Goal: Task Accomplishment & Management: Manage account settings

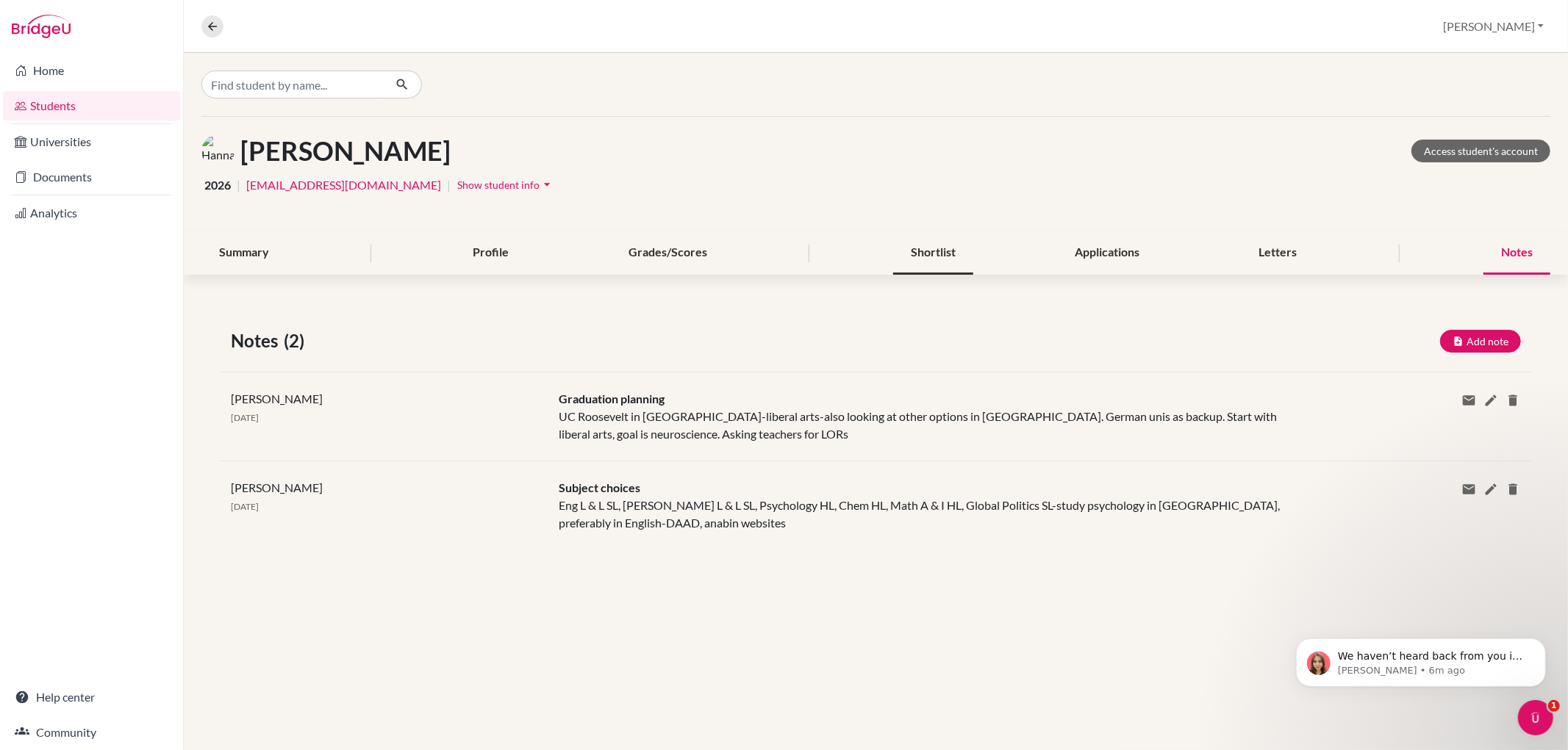
click at [943, 262] on div "Shortlist" at bounding box center [933, 254] width 80 height 44
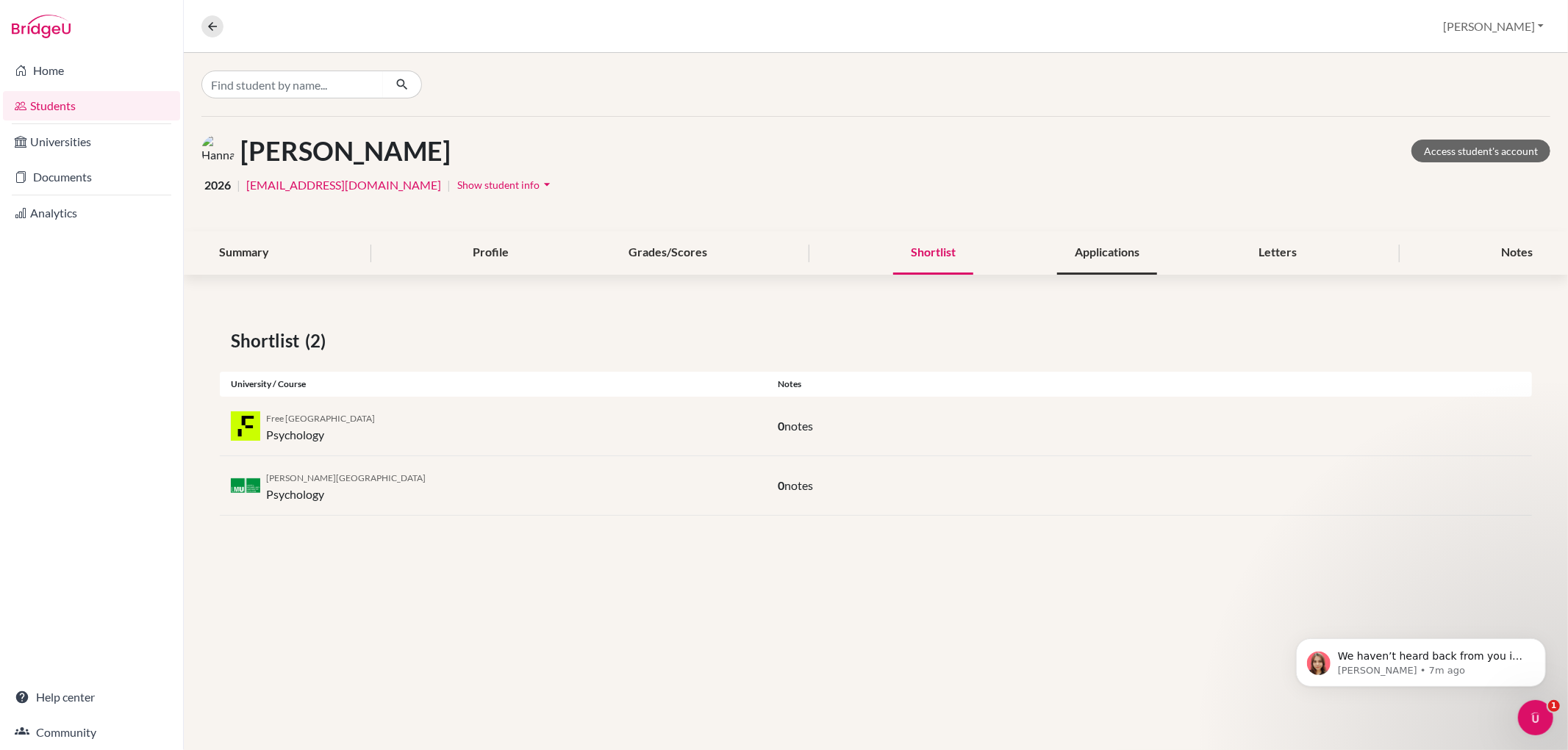
click at [1120, 248] on div "Applications" at bounding box center [1107, 254] width 100 height 44
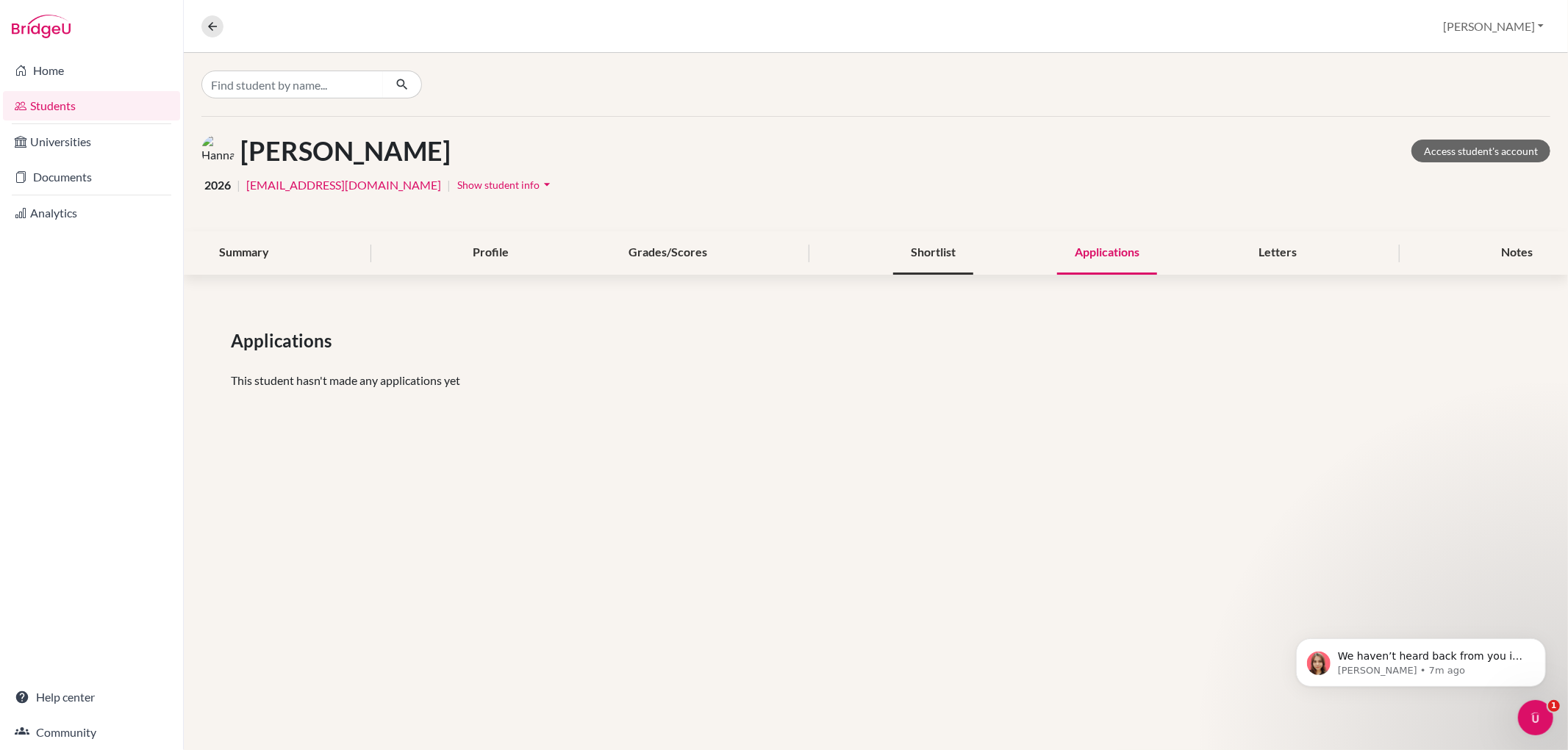
click at [941, 255] on div "Shortlist" at bounding box center [933, 254] width 80 height 44
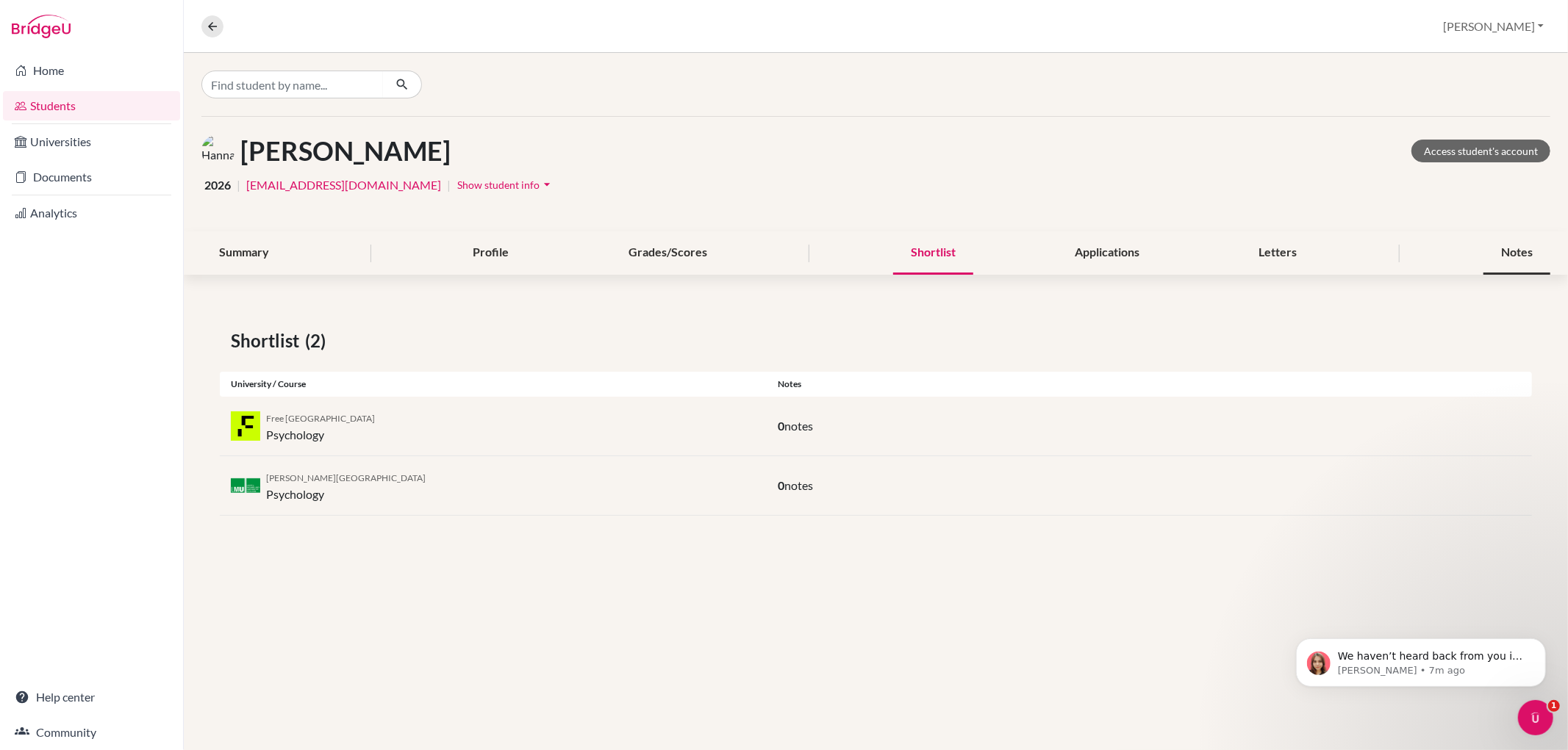
click at [1533, 243] on div "Notes" at bounding box center [1518, 254] width 67 height 44
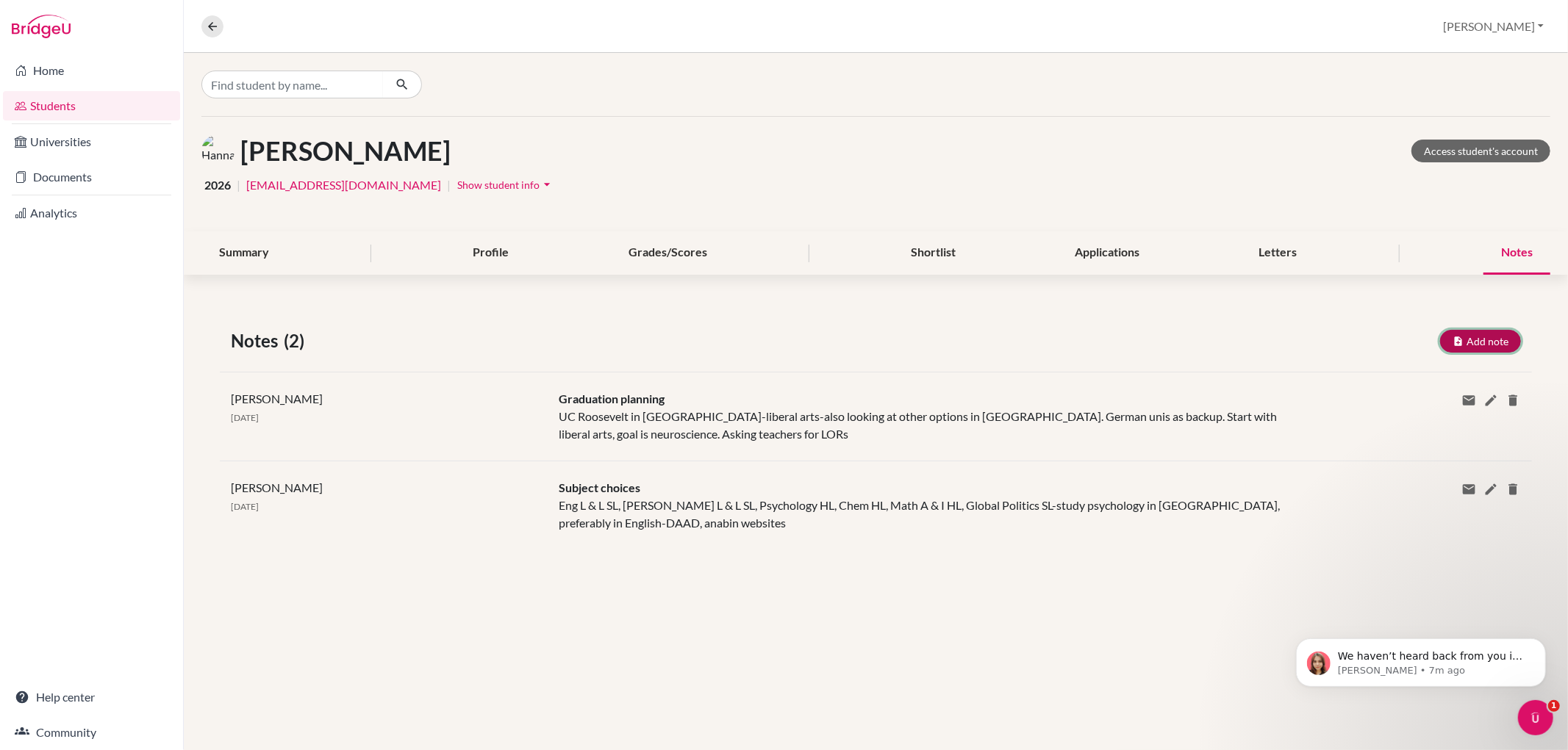
click at [1501, 337] on button "Add note" at bounding box center [1481, 341] width 81 height 23
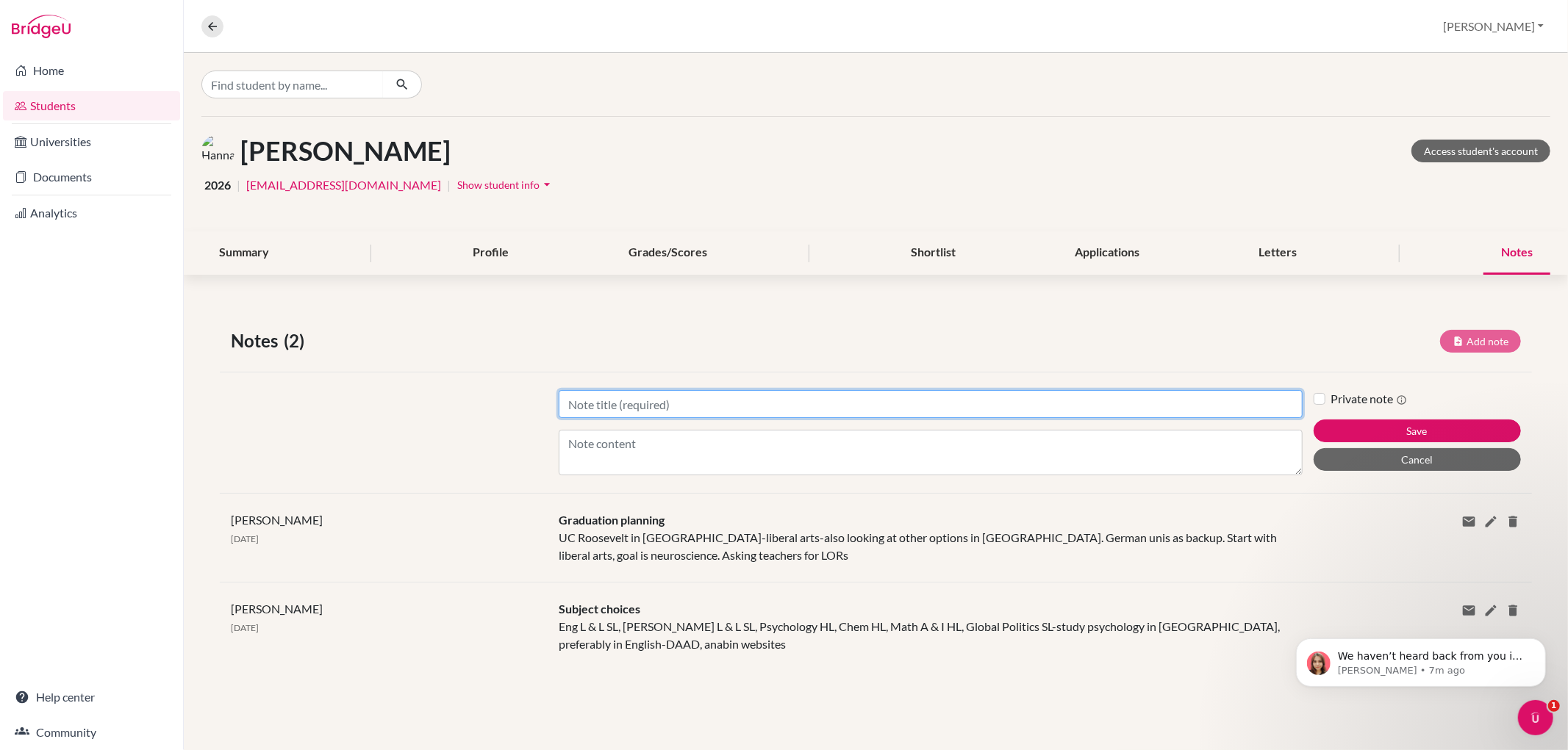
click at [614, 406] on input "Title" at bounding box center [930, 404] width 744 height 28
type input "Applications"
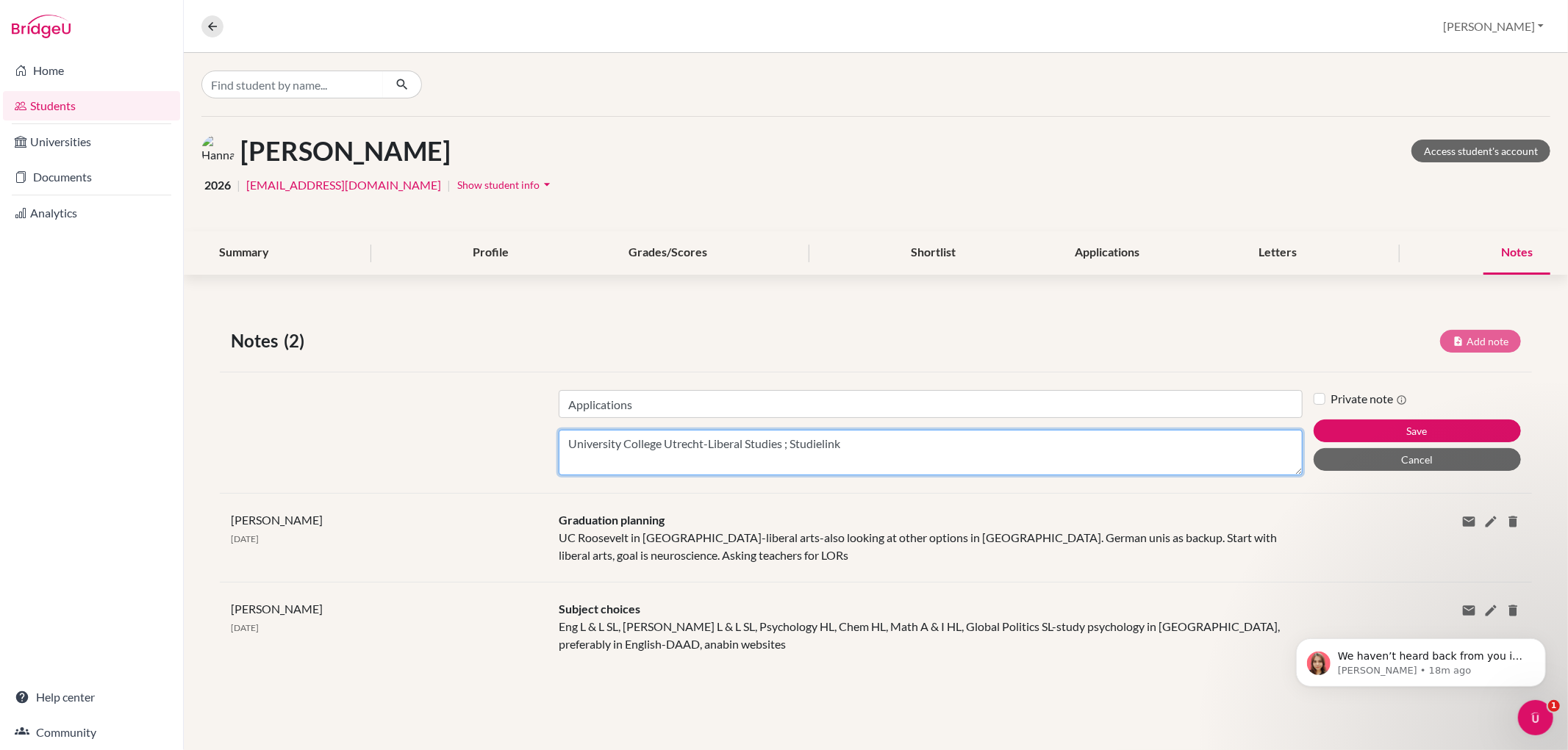
type textarea "University College Utrecht-Liberal Studies ; Studielink"
